Goal: Transaction & Acquisition: Download file/media

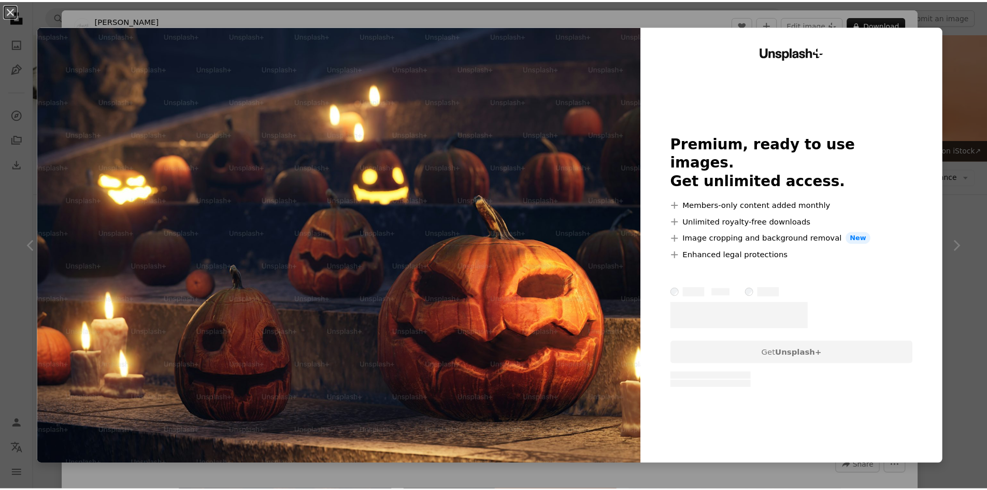
scroll to position [207, 0]
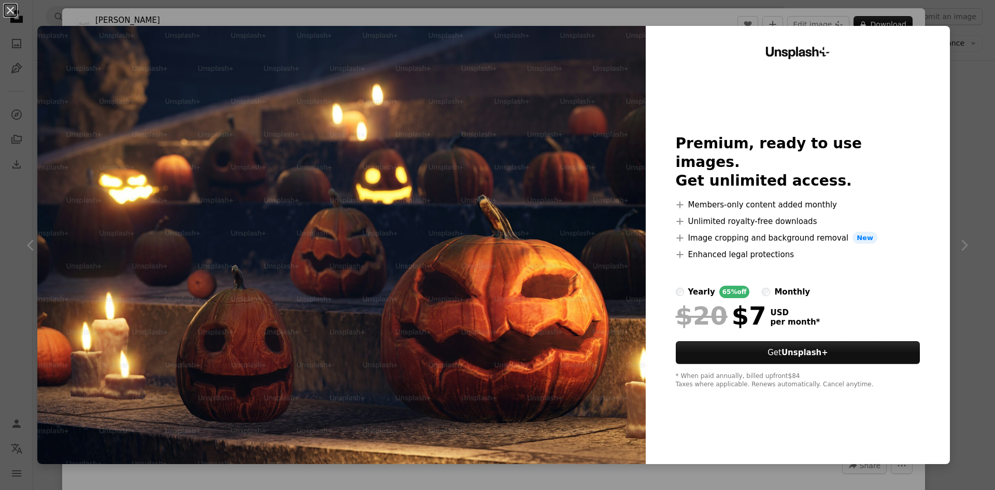
click at [944, 103] on div "An X shape Unsplash+ Premium, ready to use images. Get unlimited access. A plus…" at bounding box center [497, 245] width 995 height 490
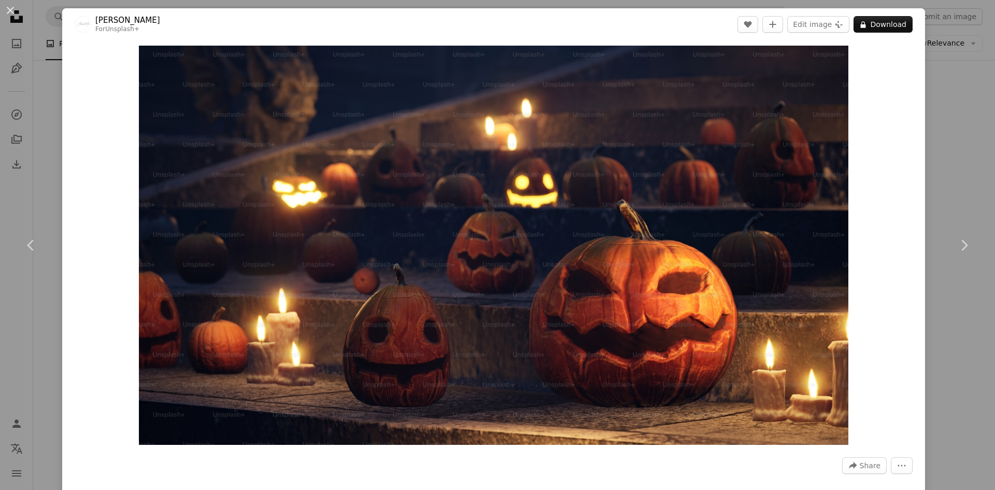
drag, startPoint x: 955, startPoint y: 111, endPoint x: 950, endPoint y: 109, distance: 6.3
click at [954, 111] on div "An X shape Chevron left Chevron right Alexander Mils For Unsplash+ A heart A pl…" at bounding box center [497, 245] width 995 height 490
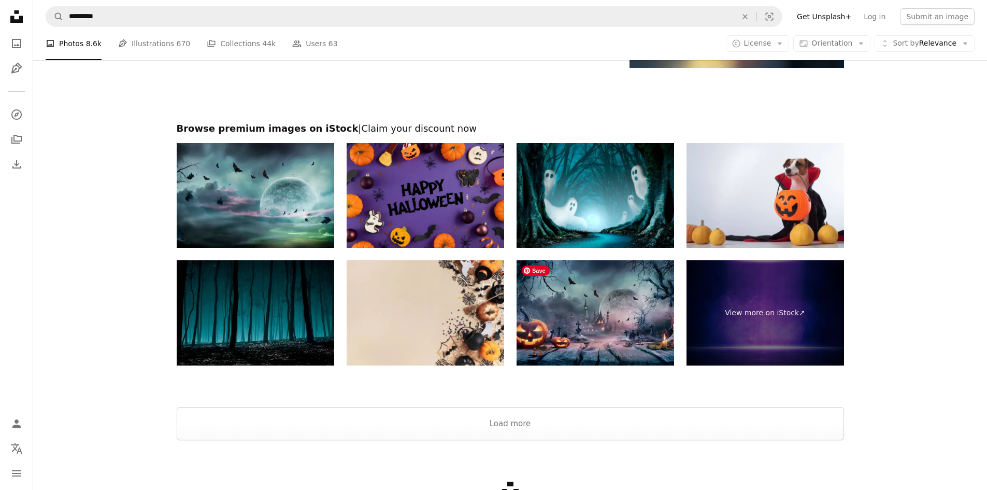
scroll to position [1774, 0]
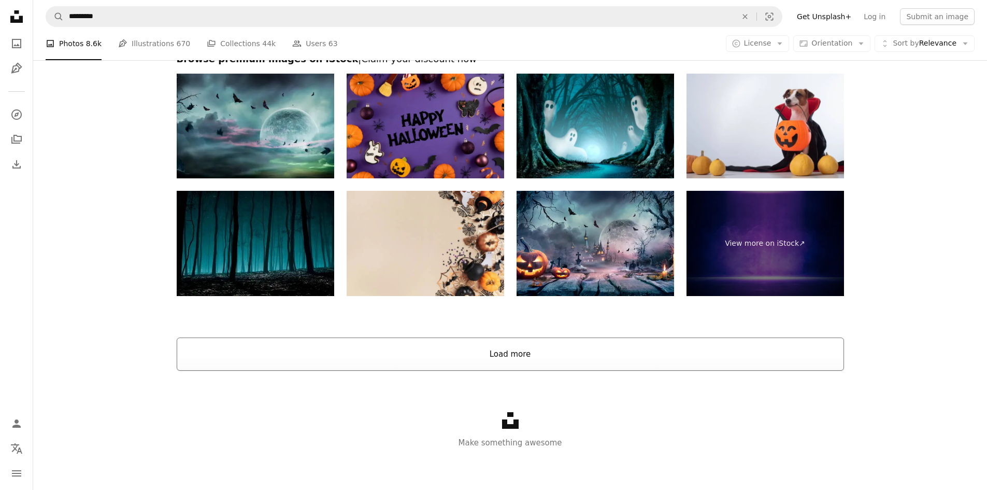
click at [504, 358] on button "Load more" at bounding box center [510, 353] width 667 height 33
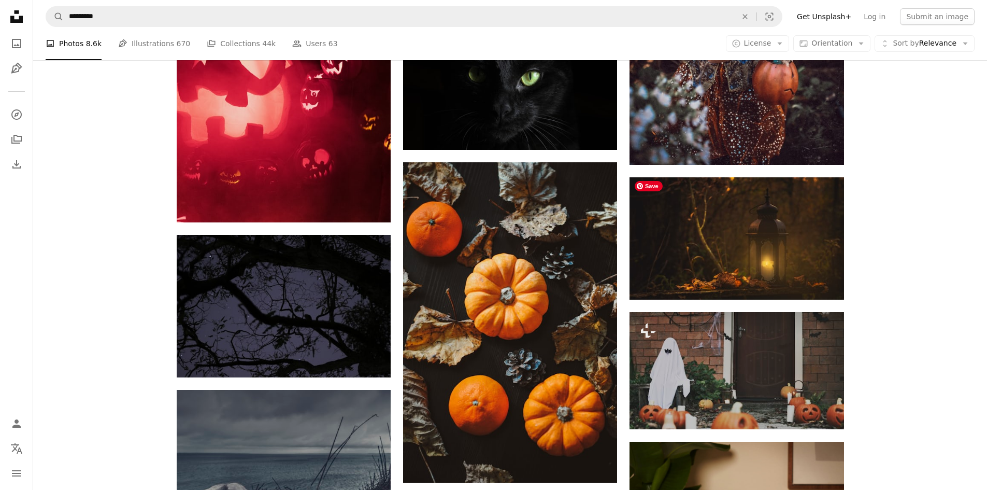
scroll to position [4209, 0]
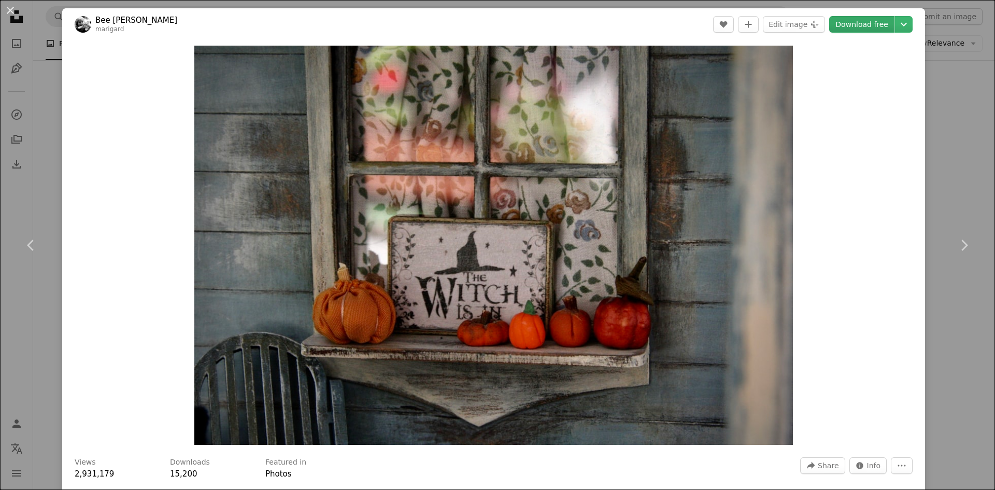
click at [851, 24] on link "Download free" at bounding box center [861, 24] width 65 height 17
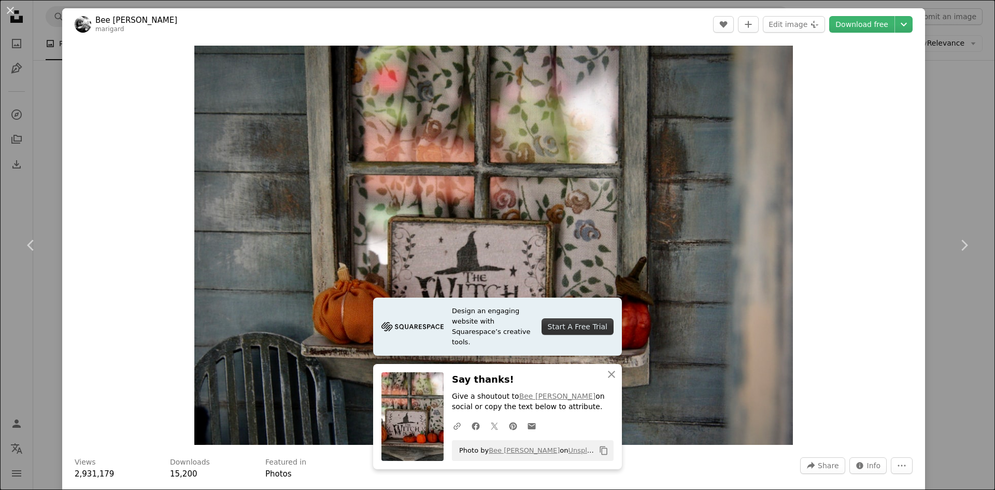
click at [953, 104] on div "An X shape Chevron left Chevron right Design an engaging website with Squarespa…" at bounding box center [497, 245] width 995 height 490
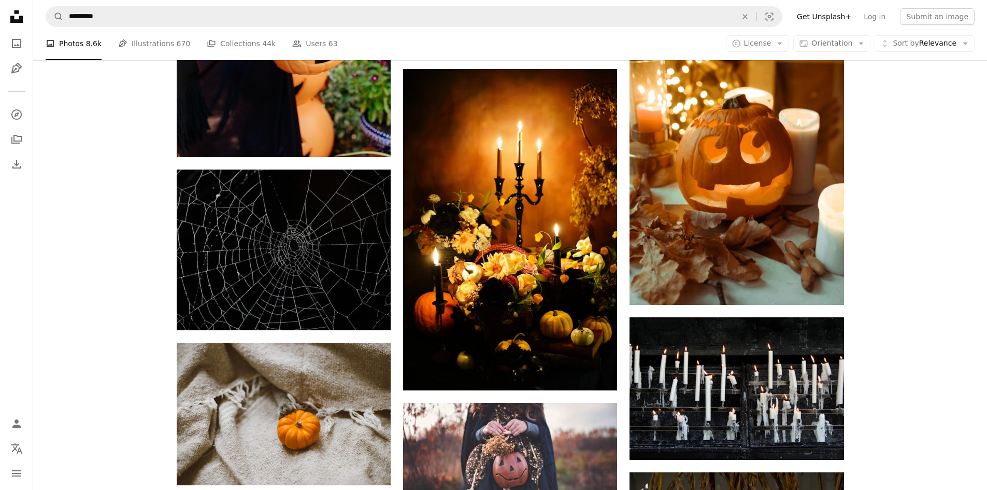
scroll to position [7058, 0]
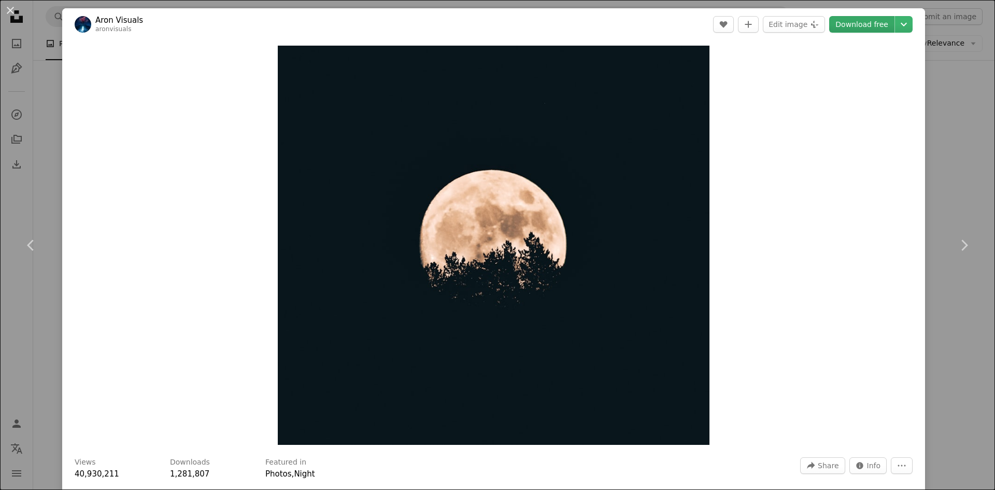
click at [857, 24] on link "Download free" at bounding box center [861, 24] width 65 height 17
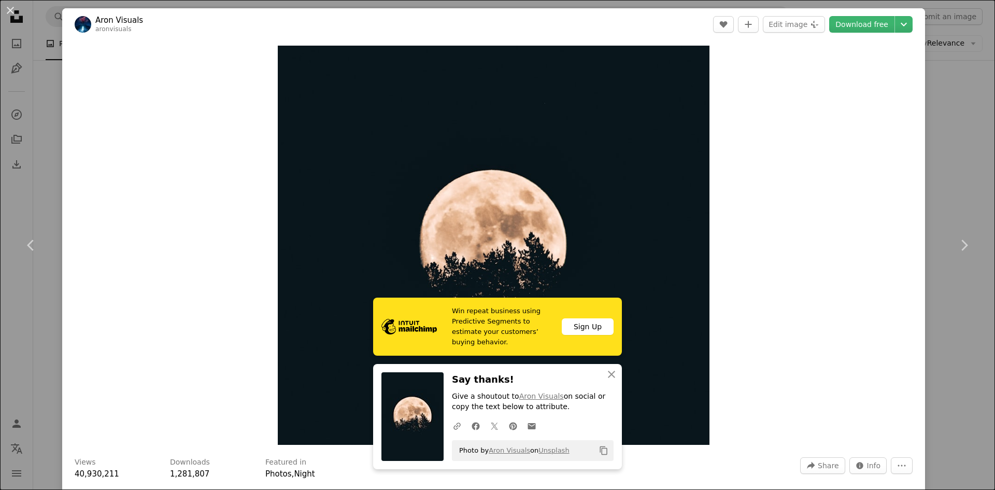
click at [952, 94] on div "An X shape Chevron left Chevron right Win repeat business using Predictive Segm…" at bounding box center [497, 245] width 995 height 490
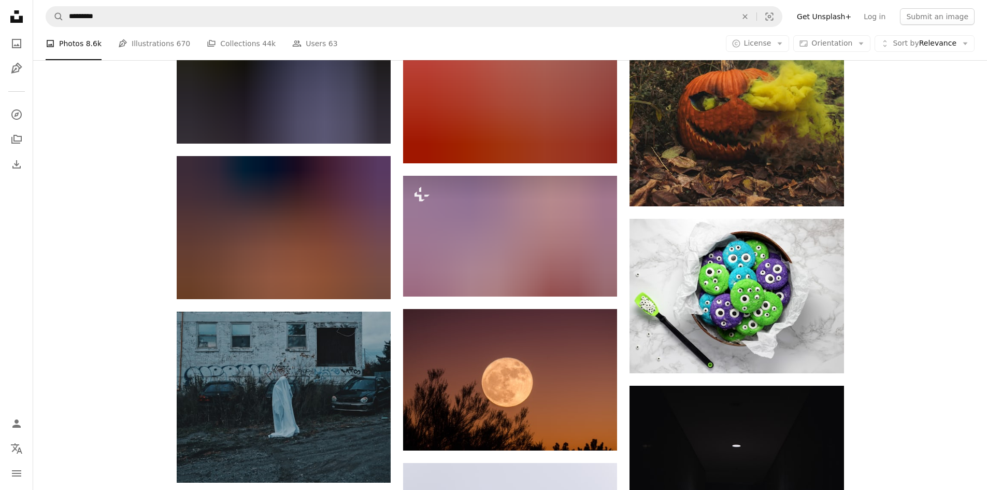
scroll to position [13637, 0]
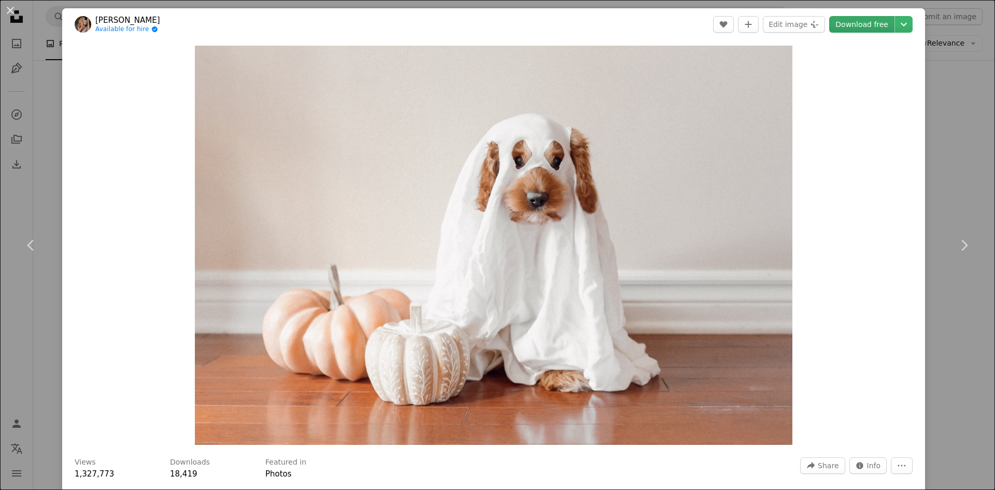
click at [859, 25] on link "Download free" at bounding box center [861, 24] width 65 height 17
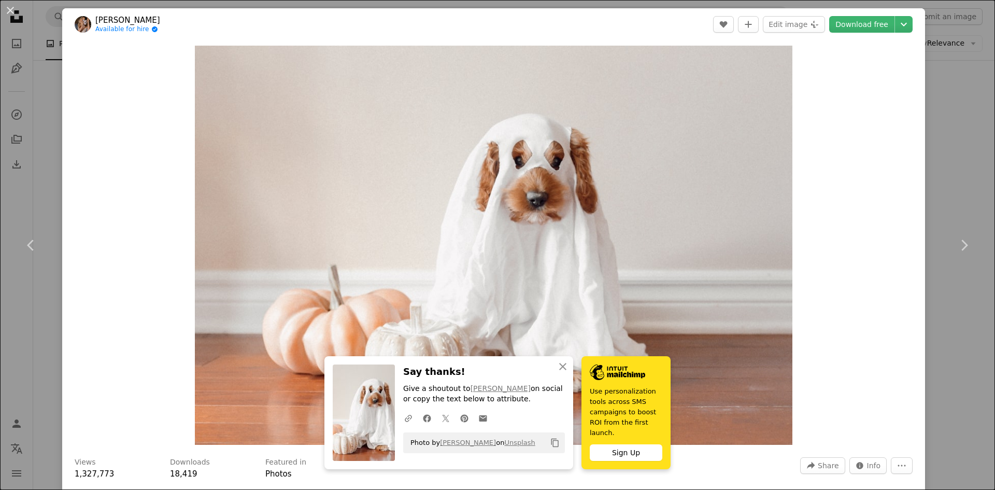
click at [931, 135] on div "An X shape Chevron left Chevron right An X shape Close Say thanks! Give a shout…" at bounding box center [497, 245] width 995 height 490
